Goal: Transaction & Acquisition: Download file/media

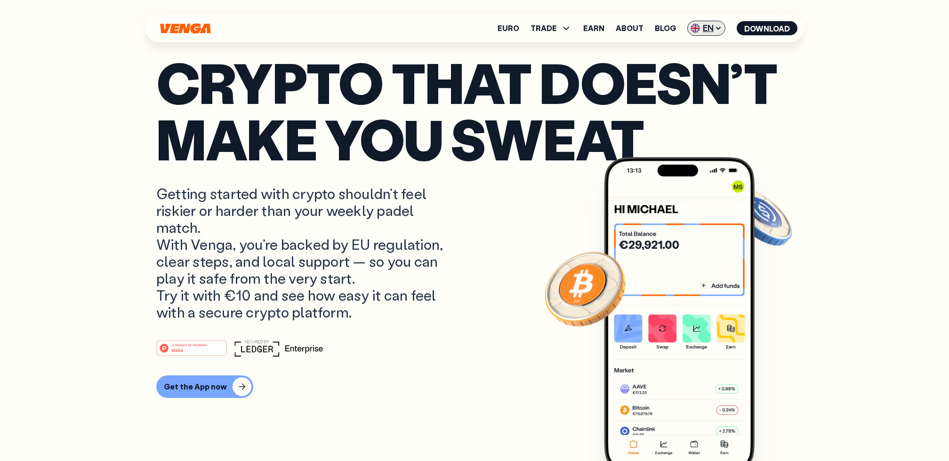
click at [714, 29] on span "EN" at bounding box center [706, 28] width 38 height 15
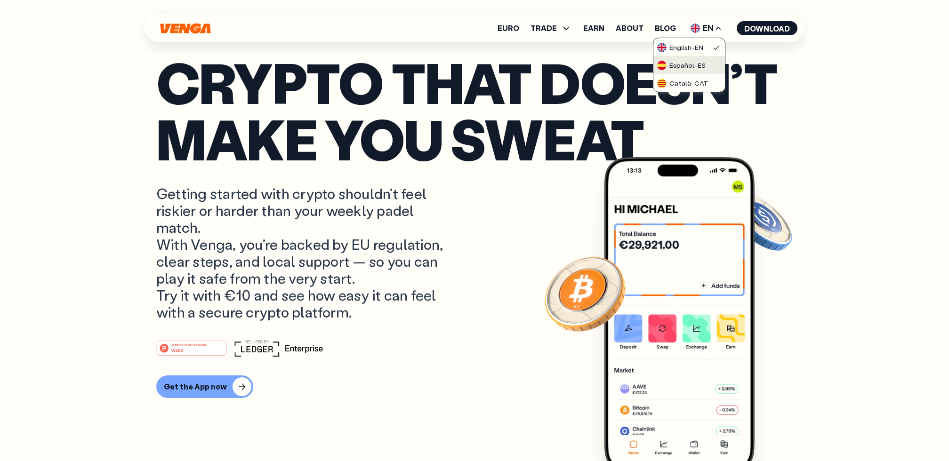
click at [700, 61] on div "Español - ES" at bounding box center [681, 65] width 48 height 9
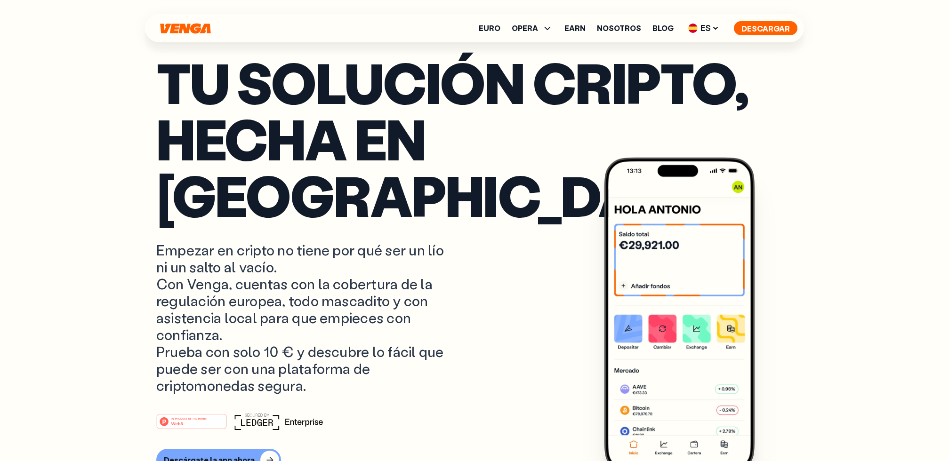
scroll to position [1, 0]
click at [787, 26] on button "Descargar" at bounding box center [766, 28] width 64 height 14
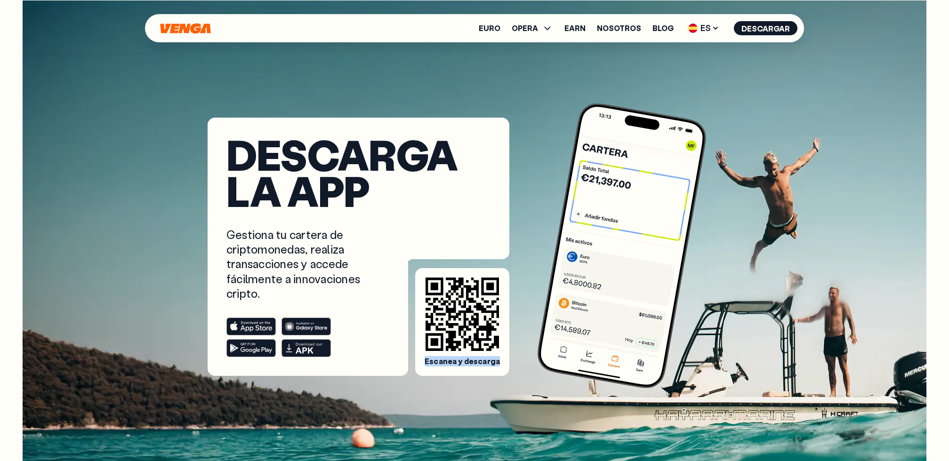
drag, startPoint x: 428, startPoint y: 362, endPoint x: 501, endPoint y: 363, distance: 73.0
click at [501, 363] on div "Escanea y descarga" at bounding box center [462, 322] width 94 height 108
copy span "Escanea y descarga"
click at [711, 27] on span "ES" at bounding box center [704, 28] width 38 height 15
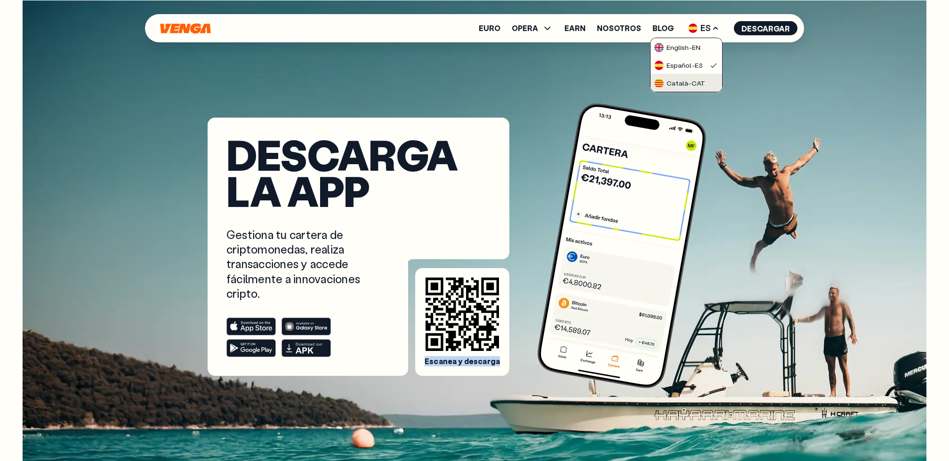
click at [701, 80] on div "Català - CAT" at bounding box center [679, 83] width 51 height 9
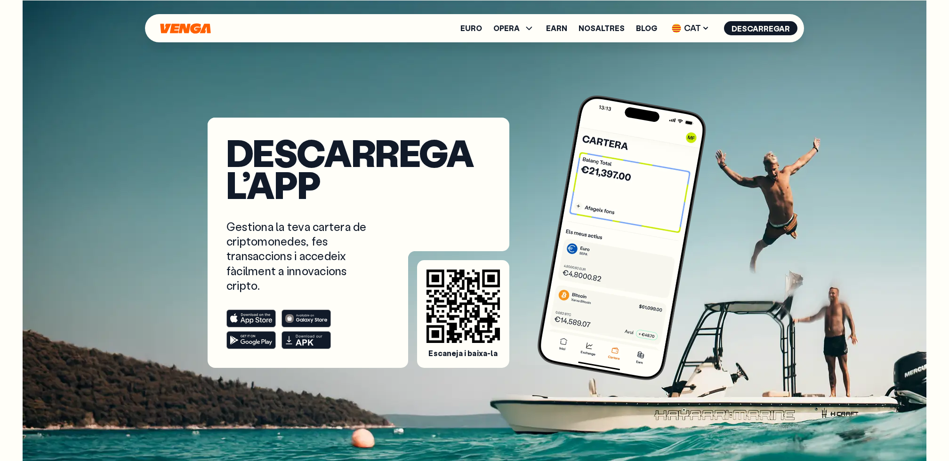
click at [432, 355] on span "Escaneja i baixa-la" at bounding box center [462, 354] width 69 height 10
drag, startPoint x: 430, startPoint y: 353, endPoint x: 499, endPoint y: 355, distance: 68.3
click at [499, 355] on div "Escaneja i baixa-la" at bounding box center [463, 314] width 92 height 108
copy span "Escaneja i baixa-la"
click at [699, 35] on div "Euro OPERA Comprar Vendre Canviar Exchange Earn Nosaltres Blog CAT English - EN…" at bounding box center [474, 28] width 659 height 28
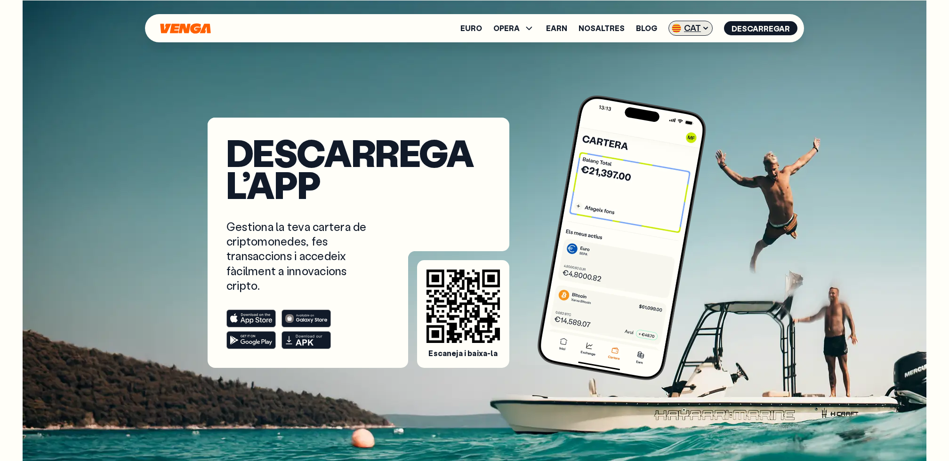
click at [696, 28] on span "CAT" at bounding box center [690, 28] width 44 height 15
click at [693, 61] on div "Español - ES" at bounding box center [668, 65] width 48 height 9
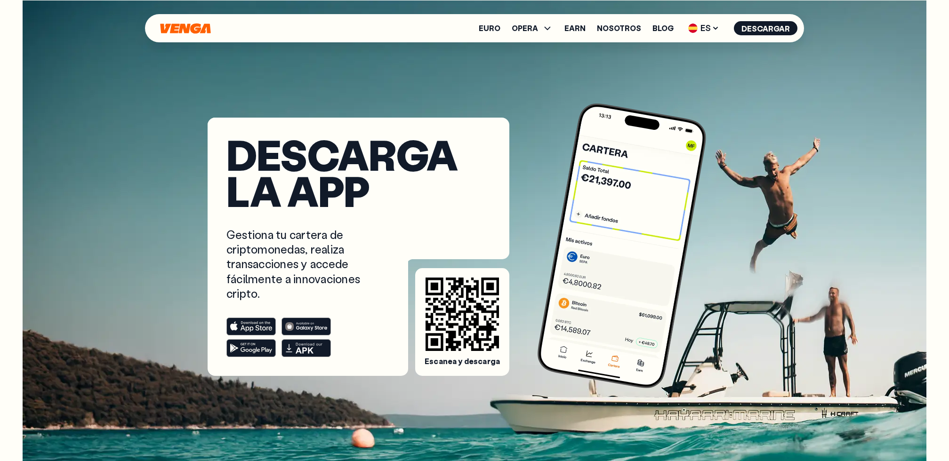
click at [473, 363] on span "Escanea y descarga" at bounding box center [462, 362] width 75 height 10
drag, startPoint x: 428, startPoint y: 362, endPoint x: 503, endPoint y: 363, distance: 74.4
click at [503, 363] on div "Escanea y descarga" at bounding box center [462, 322] width 94 height 108
copy span "Escanea y descarga"
